Goal: Task Accomplishment & Management: Manage account settings

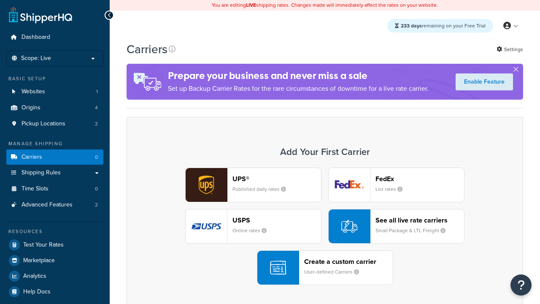
click at [325, 226] on div "UPS® Published daily rates FedEx List rates USPS Online rates See all live rate…" at bounding box center [325, 226] width 379 height 117
click at [325, 268] on div "Create a custom carrier User-defined Carriers" at bounding box center [348, 268] width 89 height 20
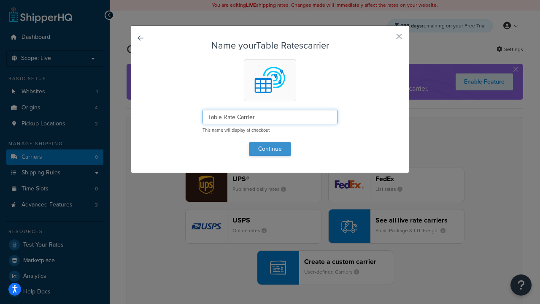
type input "Table Rate Carrier"
click at [270, 149] on button "Continue" at bounding box center [270, 149] width 42 height 14
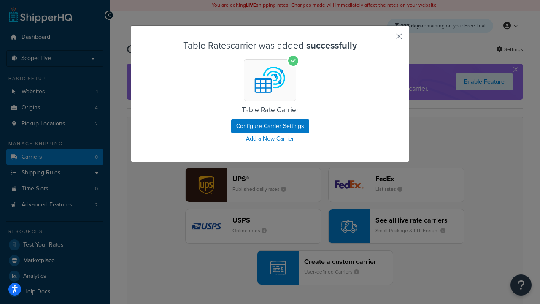
click at [387, 39] on button "button" at bounding box center [387, 39] width 2 height 2
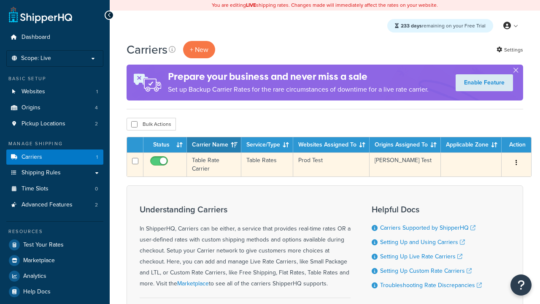
click at [517, 163] on icon "button" at bounding box center [517, 163] width 2 height 6
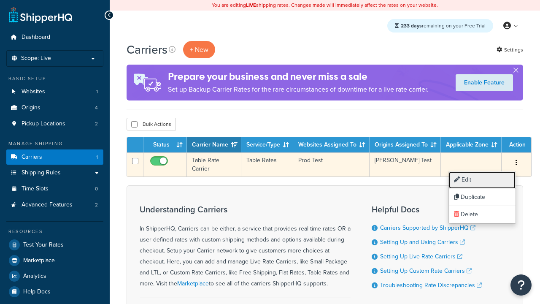
click at [483, 180] on link "Edit" at bounding box center [482, 179] width 67 height 17
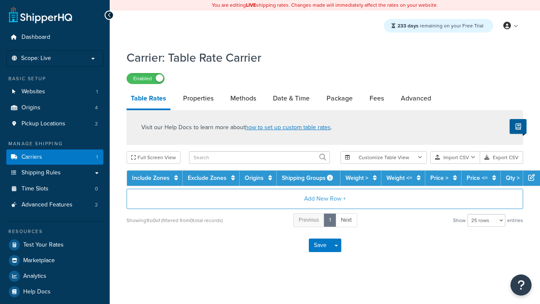
select select "25"
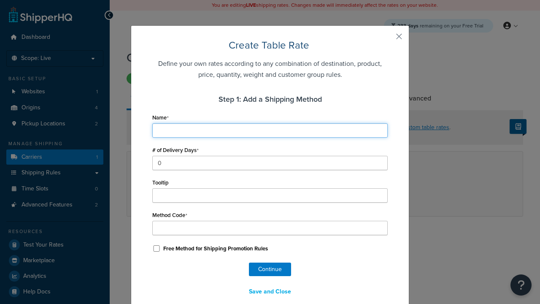
type input "Ground"
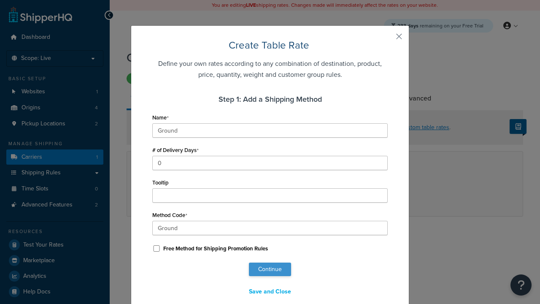
click at [270, 269] on button "Continue" at bounding box center [270, 270] width 42 height 14
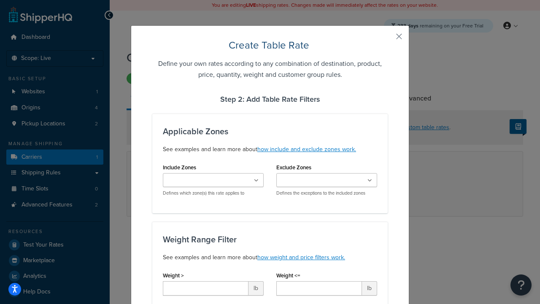
type input "10"
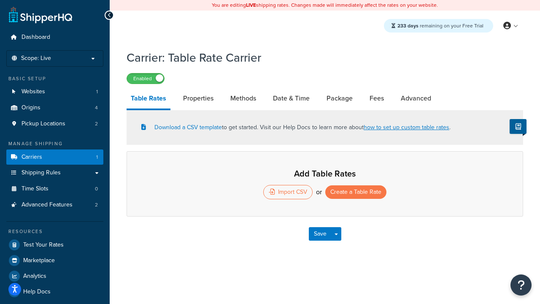
select select "25"
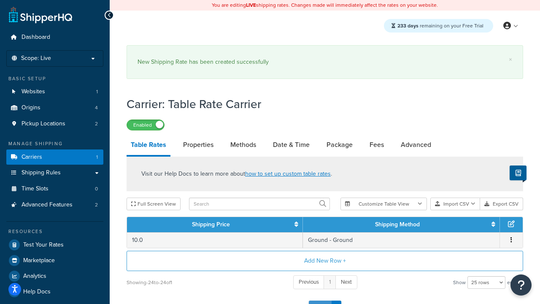
click at [320, 301] on button "Save" at bounding box center [320, 308] width 23 height 14
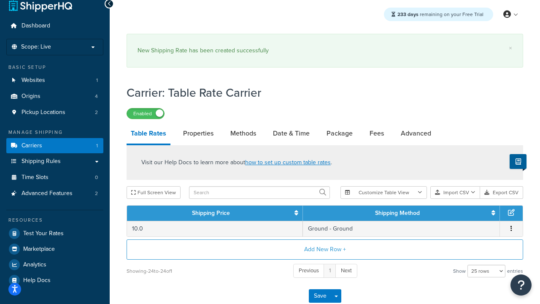
scroll to position [0, 0]
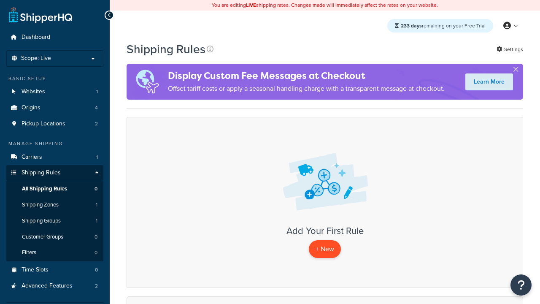
click at [325, 249] on p "+ New" at bounding box center [325, 248] width 32 height 17
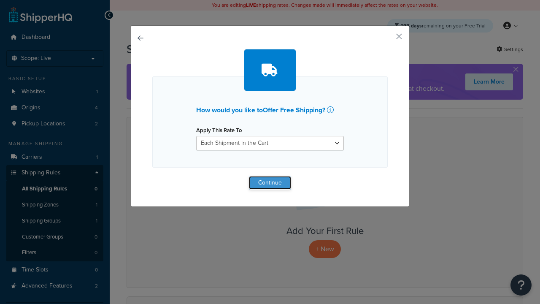
click at [270, 182] on button "Continue" at bounding box center [270, 183] width 42 height 14
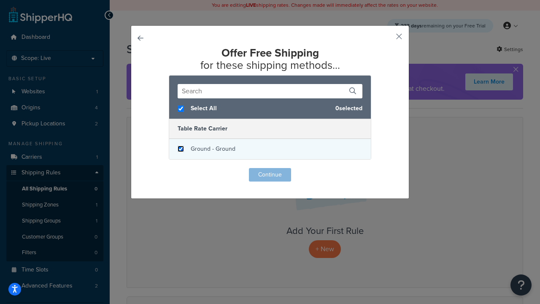
click at [181, 149] on input "checkbox" at bounding box center [181, 149] width 6 height 6
checkbox input "true"
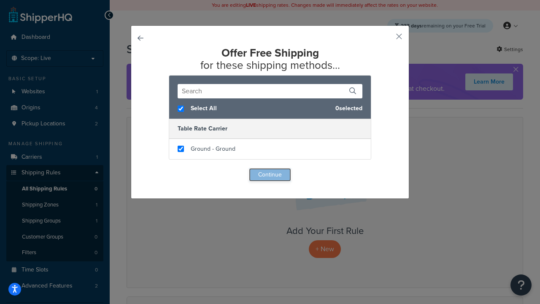
click at [270, 175] on button "Continue" at bounding box center [270, 175] width 42 height 14
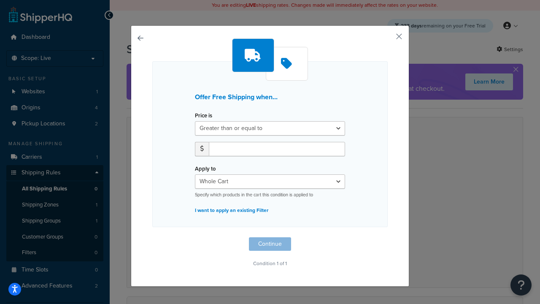
click at [204, 116] on label "Price is" at bounding box center [203, 115] width 17 height 6
click at [204, 121] on select "Greater than or equal to Between or equal to Less than or equal to" at bounding box center [270, 128] width 150 height 14
click at [277, 149] on input "number" at bounding box center [277, 149] width 136 height 14
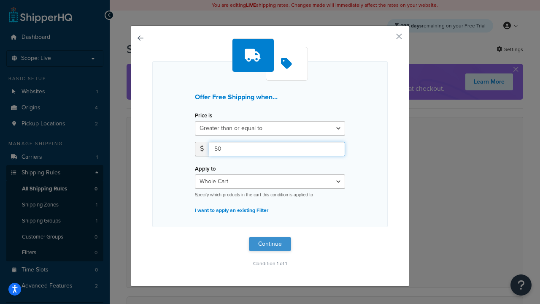
type input "50"
click at [270, 244] on button "Continue" at bounding box center [270, 244] width 42 height 14
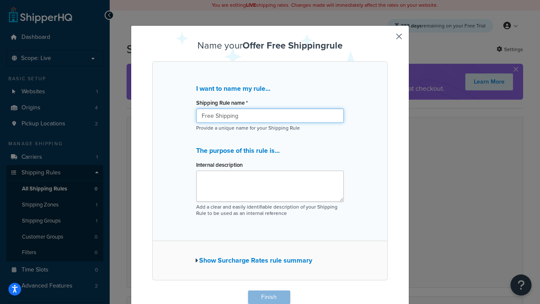
type input "Free Shipping"
click at [269, 297] on button "Finish" at bounding box center [269, 297] width 42 height 14
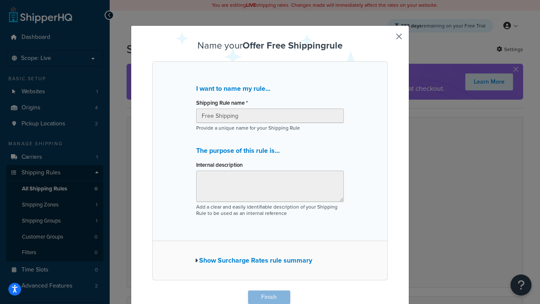
scroll to position [0, 0]
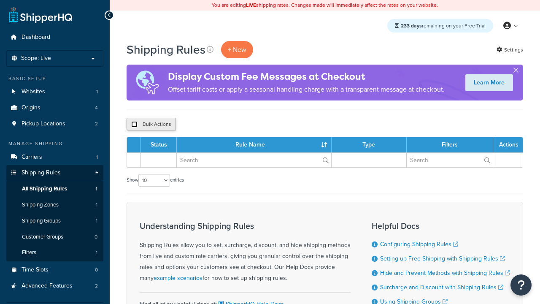
click at [134, 125] on input "checkbox" at bounding box center [134, 124] width 6 height 6
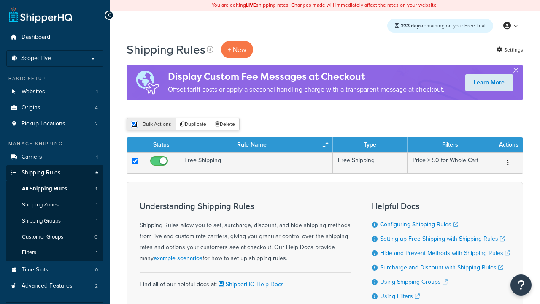
click at [134, 125] on input "checkbox" at bounding box center [134, 124] width 6 height 6
checkbox input "false"
click at [151, 125] on button "Bulk Actions" at bounding box center [151, 124] width 49 height 13
checkbox input "true"
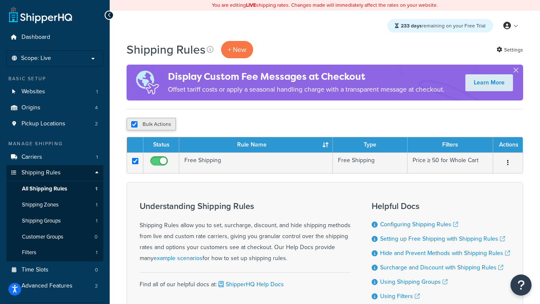
checkbox input "true"
click at [227, 125] on button "Delete" at bounding box center [225, 124] width 29 height 13
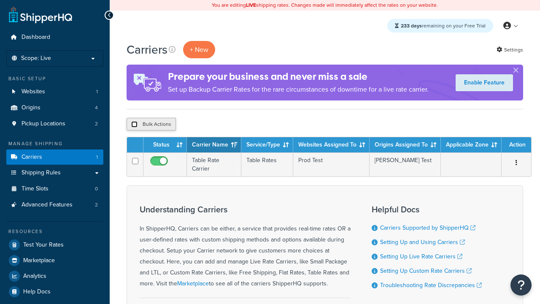
click at [134, 125] on input "checkbox" at bounding box center [134, 124] width 6 height 6
checkbox input "true"
click at [0, 0] on button "Delete" at bounding box center [0, 0] width 0 height 0
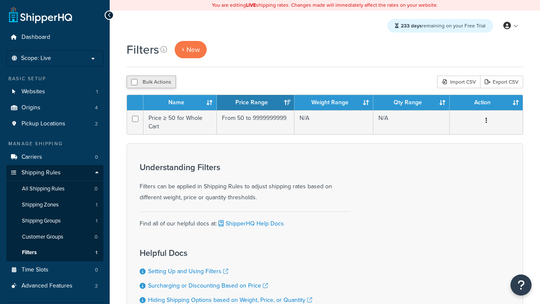
click at [151, 82] on button "Bulk Actions" at bounding box center [151, 82] width 49 height 13
checkbox input "true"
click at [0, 0] on button "Delete" at bounding box center [0, 0] width 0 height 0
